Goal: Information Seeking & Learning: Learn about a topic

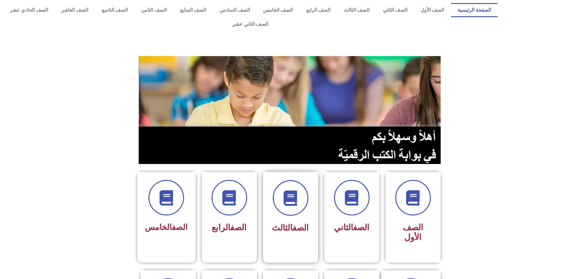
scroll to position [46, 0]
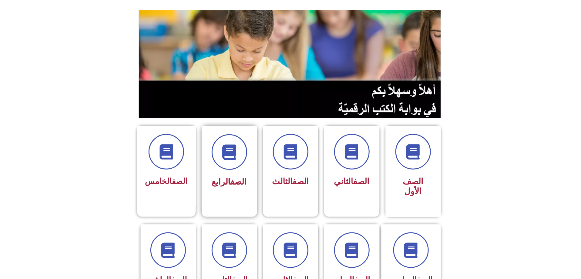
click at [231, 177] on link "الصف" at bounding box center [239, 182] width 16 height 10
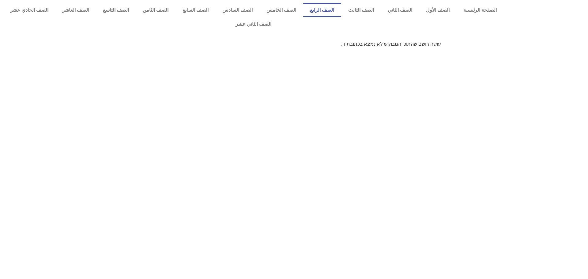
click at [334, 11] on link "الصف الرابع" at bounding box center [322, 10] width 38 height 14
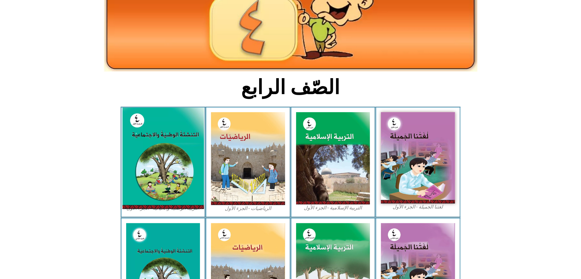
scroll to position [92, 0]
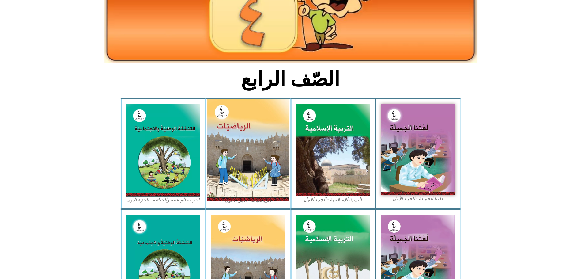
click at [240, 154] on img at bounding box center [247, 150] width 81 height 102
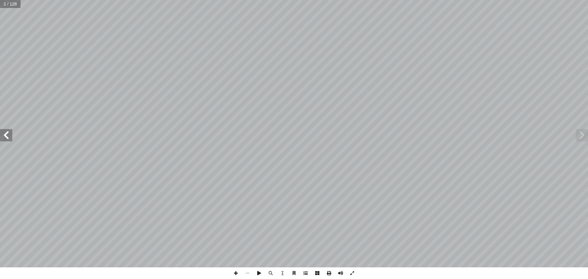
click at [304, 274] on span at bounding box center [306, 273] width 12 height 12
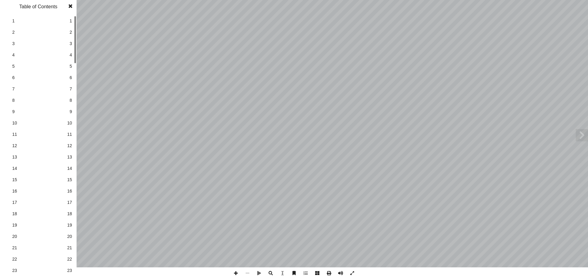
click at [71, 120] on span "10" at bounding box center [69, 123] width 5 height 6
click at [71, 6] on span at bounding box center [70, 6] width 11 height 12
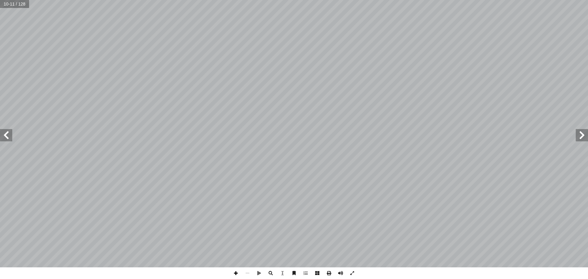
click at [234, 273] on span at bounding box center [236, 273] width 12 height 12
click at [6, 134] on span at bounding box center [6, 135] width 12 height 12
click at [2, 137] on span at bounding box center [6, 135] width 12 height 12
click at [235, 272] on span at bounding box center [236, 273] width 12 height 12
